Goal: Contribute content: Contribute content

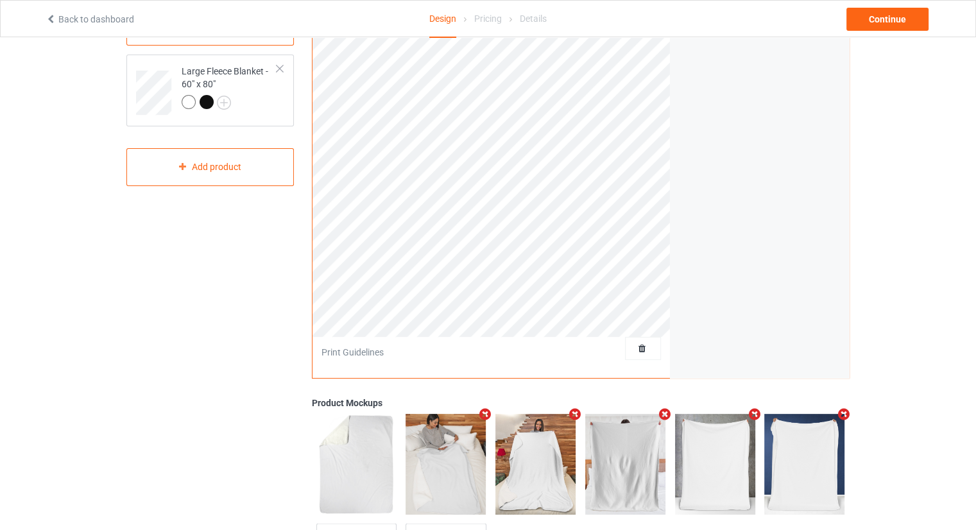
scroll to position [192, 0]
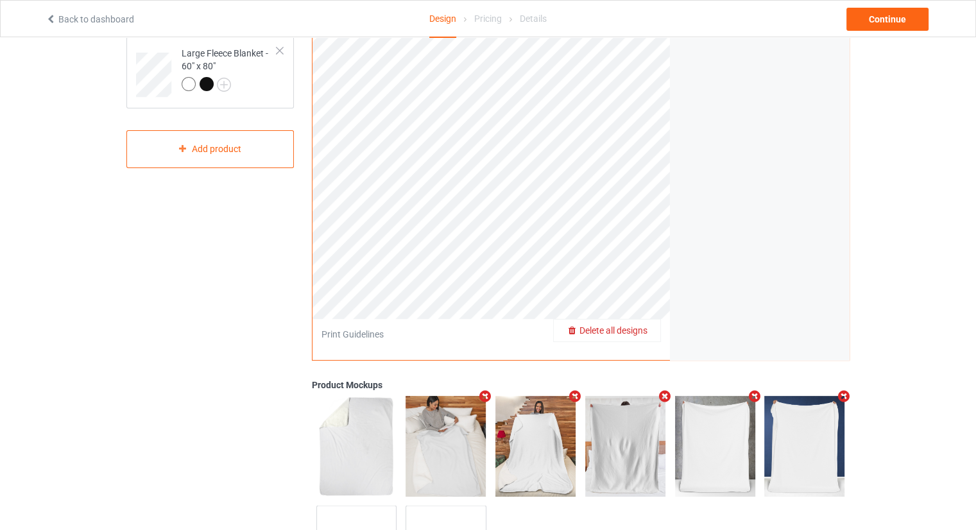
click at [641, 326] on span "Delete all designs" at bounding box center [613, 330] width 68 height 10
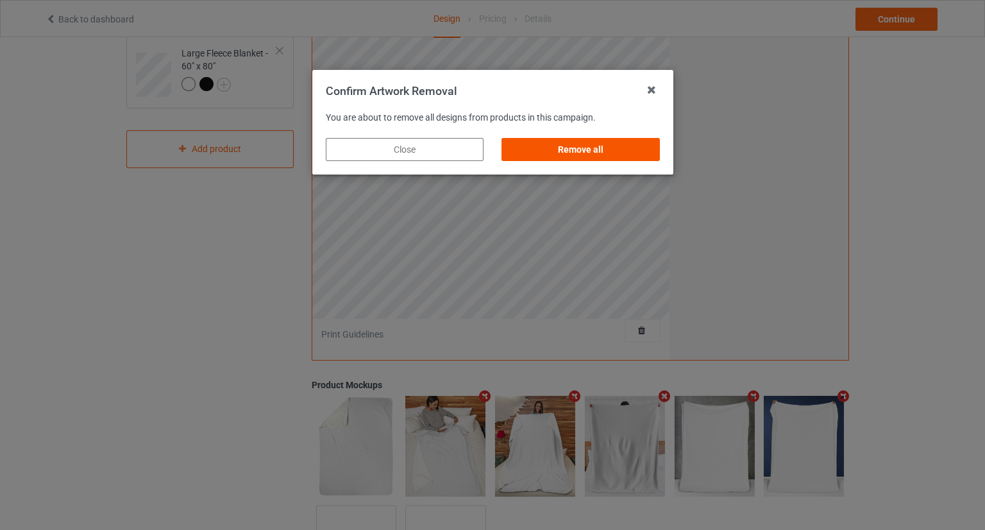
click at [599, 152] on div "Remove all" at bounding box center [581, 149] width 158 height 23
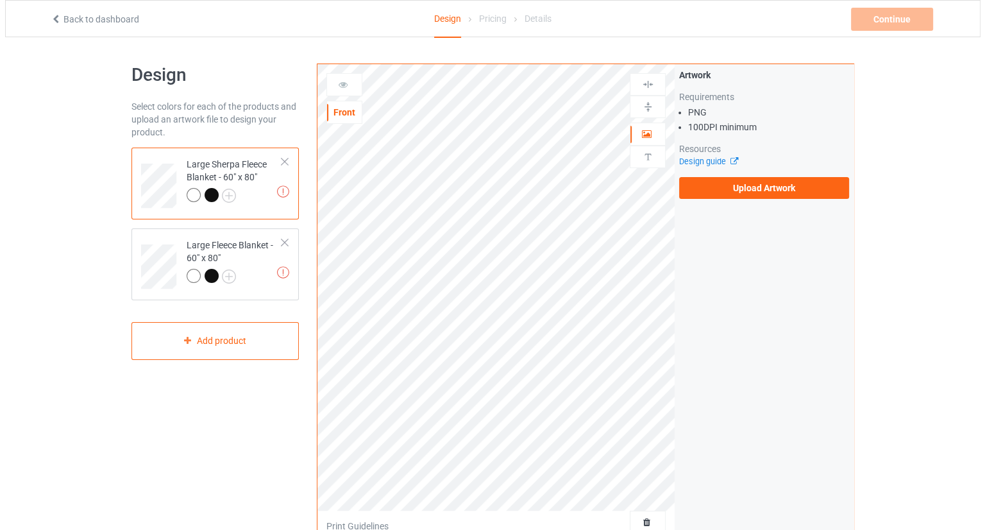
scroll to position [0, 0]
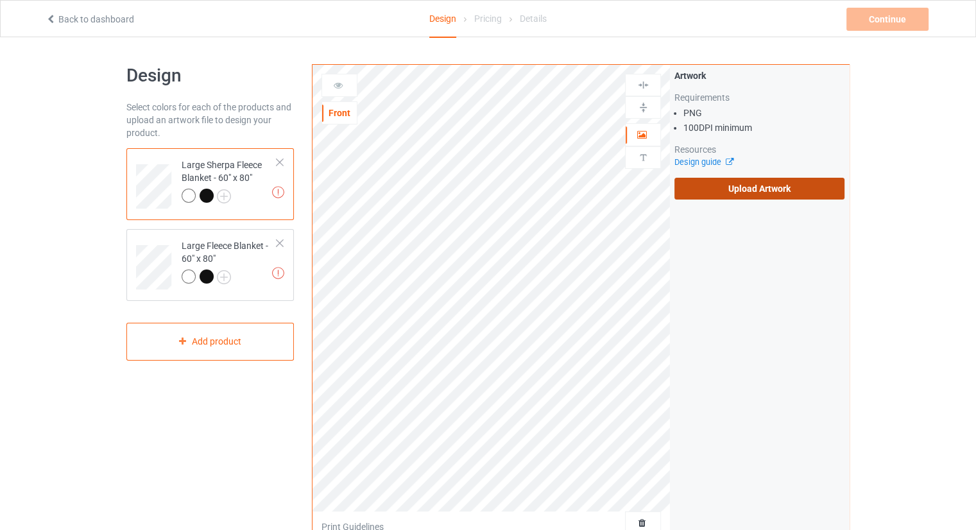
click at [722, 194] on label "Upload Artwork" at bounding box center [759, 189] width 170 height 22
click at [0, 0] on input "Upload Artwork" at bounding box center [0, 0] width 0 height 0
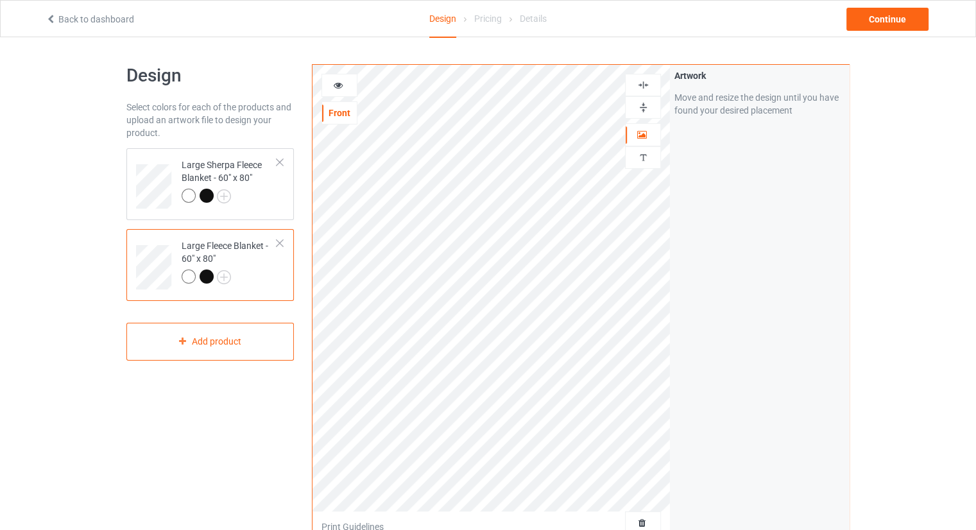
click at [722, 306] on div "Artwork Move and resize the design until you have found your desired placement" at bounding box center [759, 309] width 179 height 488
click at [879, 25] on div "Continue" at bounding box center [887, 19] width 82 height 23
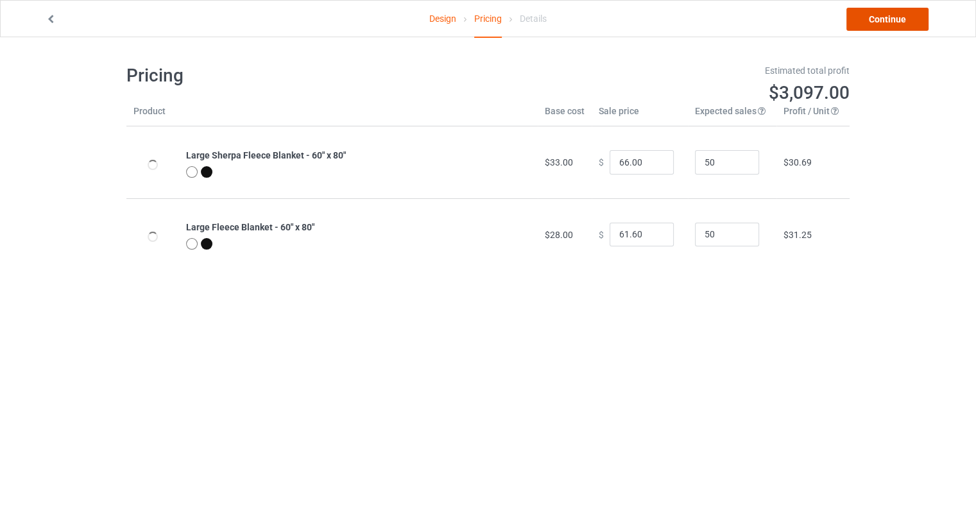
click at [875, 14] on link "Continue" at bounding box center [887, 19] width 82 height 23
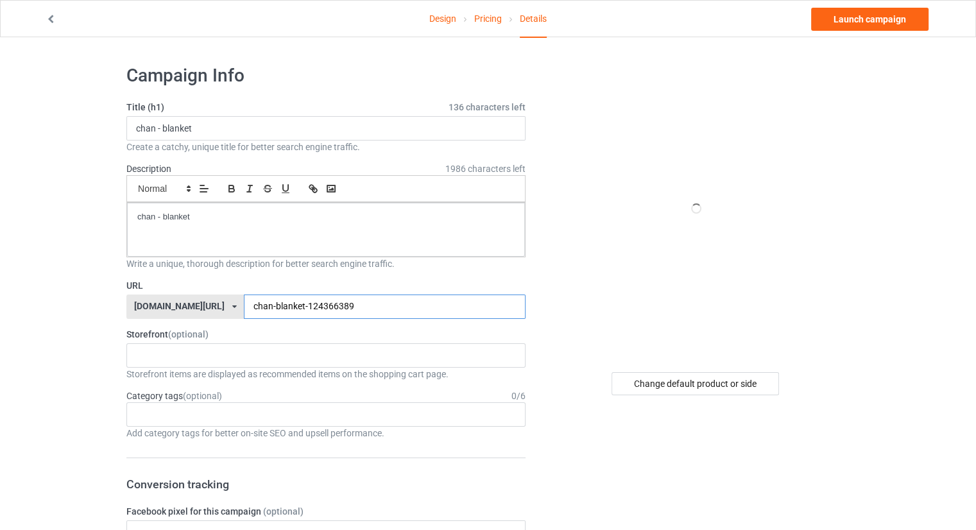
click at [339, 316] on input "chan-blanket-124366389" at bounding box center [384, 306] width 281 height 24
type input "chan-blanket-124366389688"
click at [853, 26] on link "Launch campaign" at bounding box center [869, 19] width 117 height 23
